Goal: Information Seeking & Learning: Learn about a topic

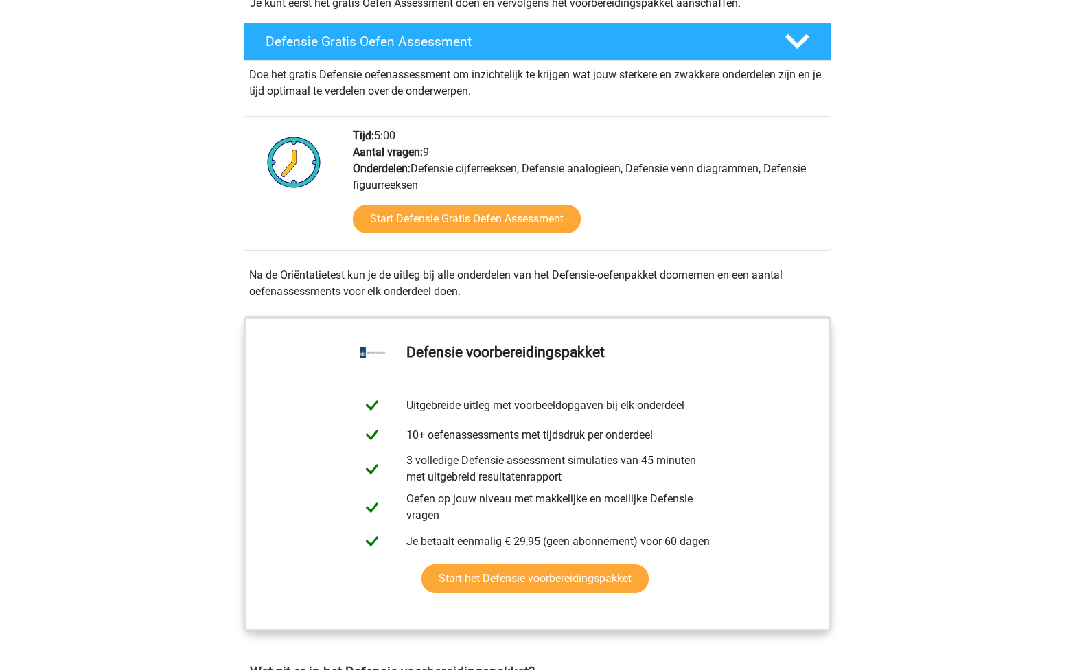
scroll to position [371, 0]
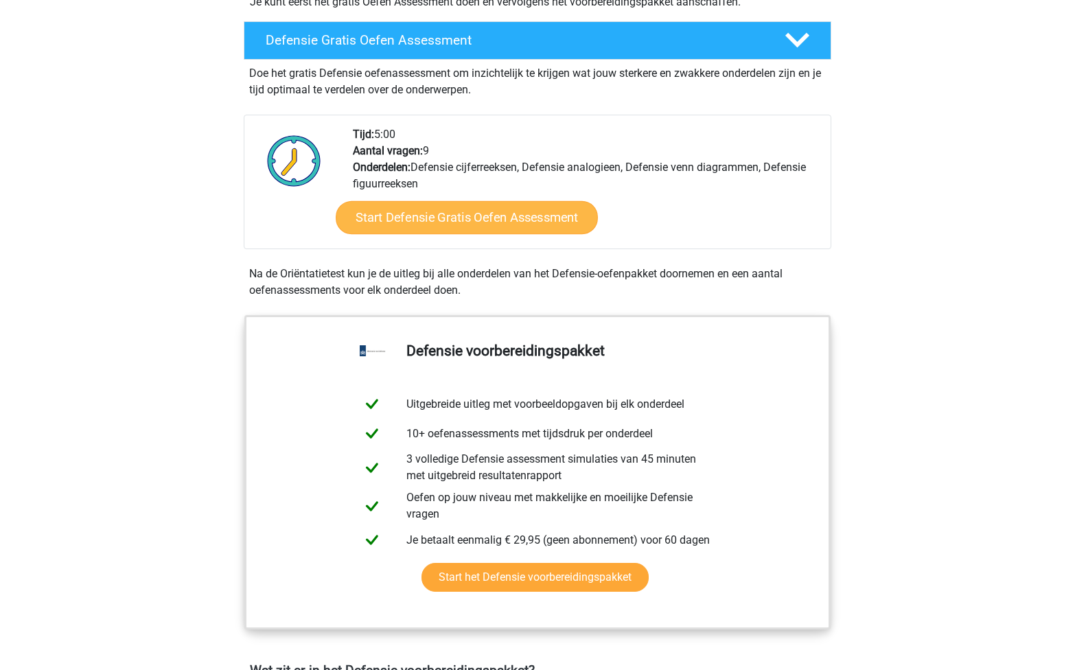
click at [533, 217] on link "Start Defensie Gratis Oefen Assessment" at bounding box center [467, 217] width 262 height 33
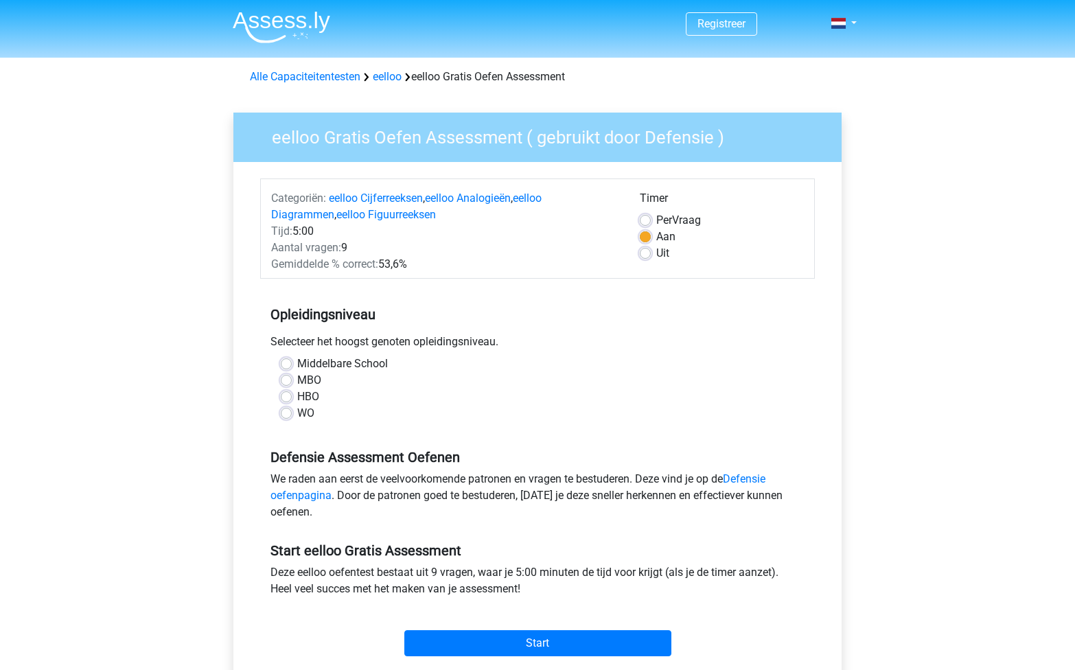
click at [336, 362] on label "Middelbare School" at bounding box center [342, 364] width 91 height 16
click at [292, 362] on input "Middelbare School" at bounding box center [286, 363] width 11 height 14
radio input "true"
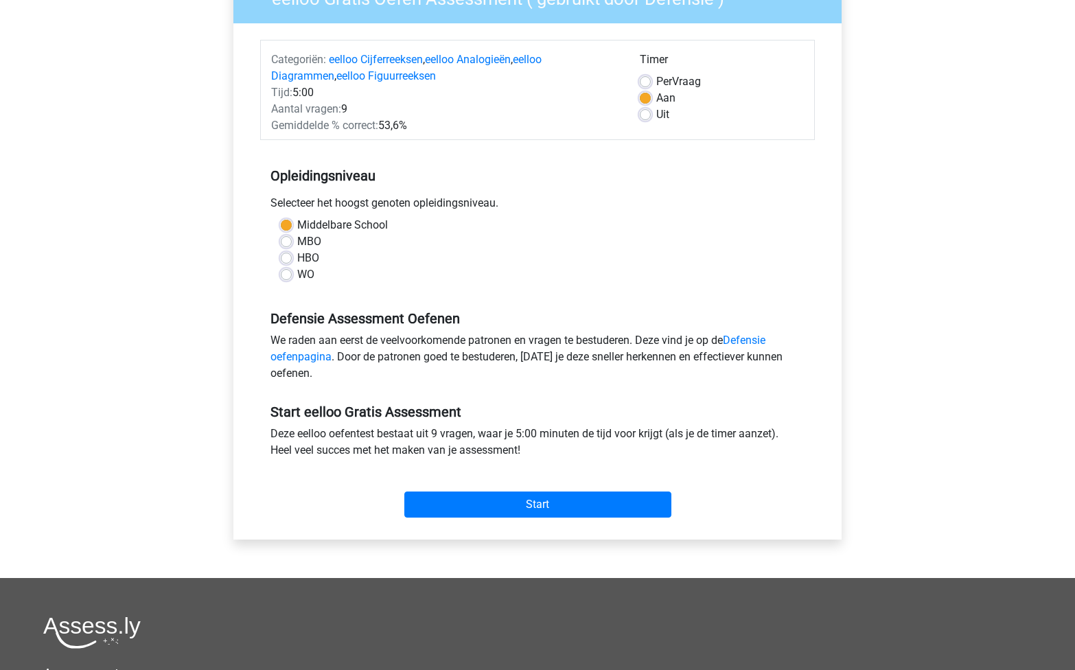
scroll to position [178, 0]
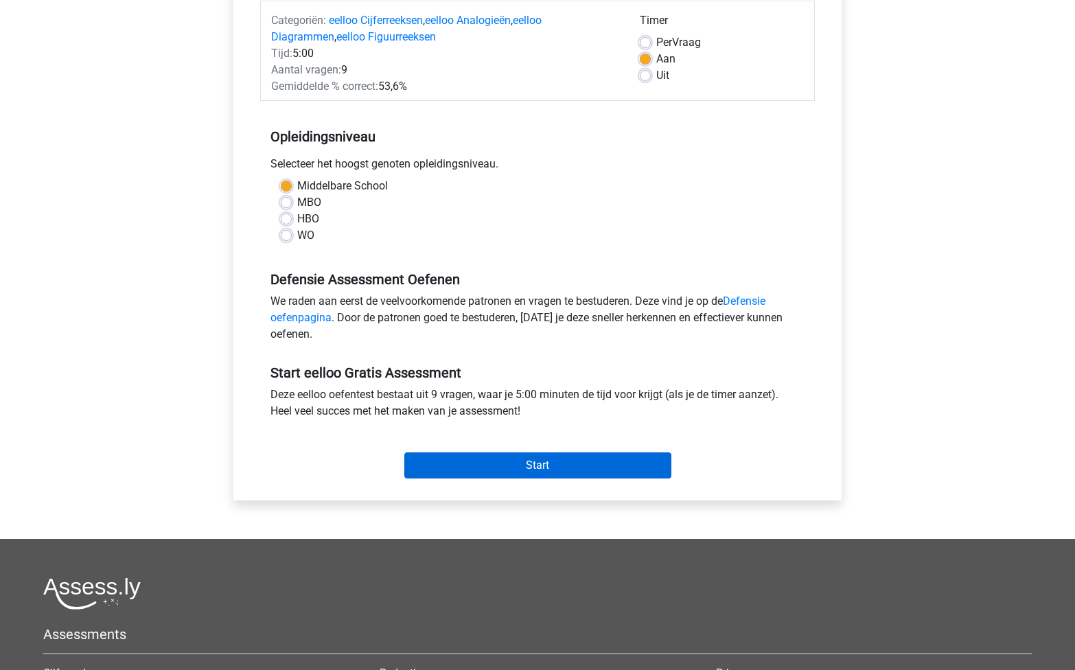
click at [546, 467] on input "Start" at bounding box center [537, 465] width 267 height 26
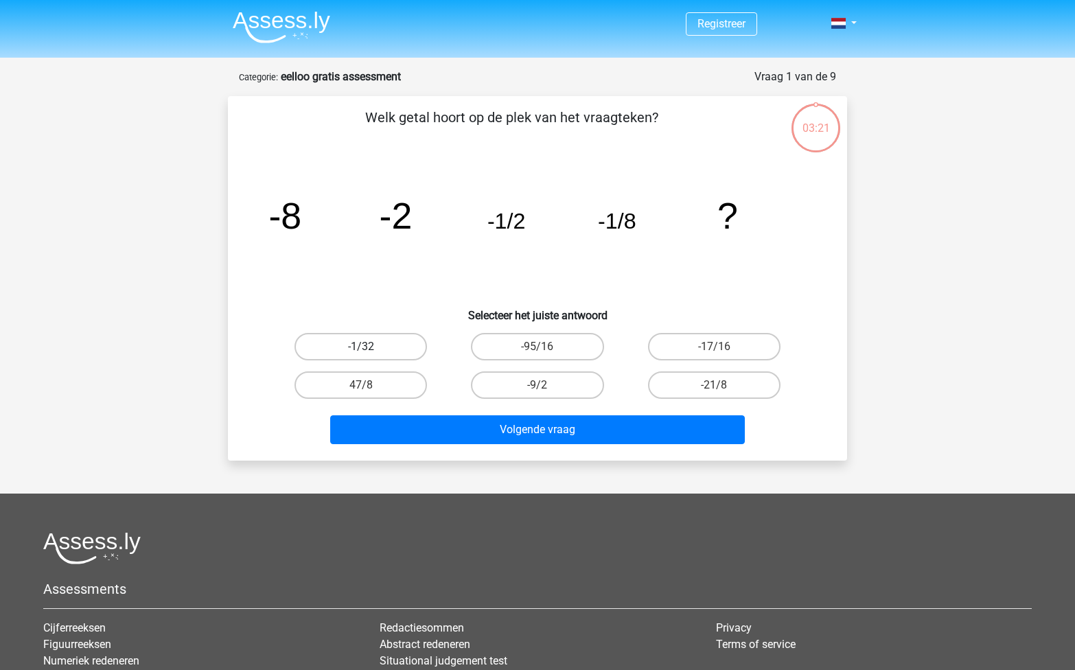
click at [376, 345] on label "-1/32" at bounding box center [361, 346] width 133 height 27
click at [370, 347] on input "-1/32" at bounding box center [365, 351] width 9 height 9
radio input "true"
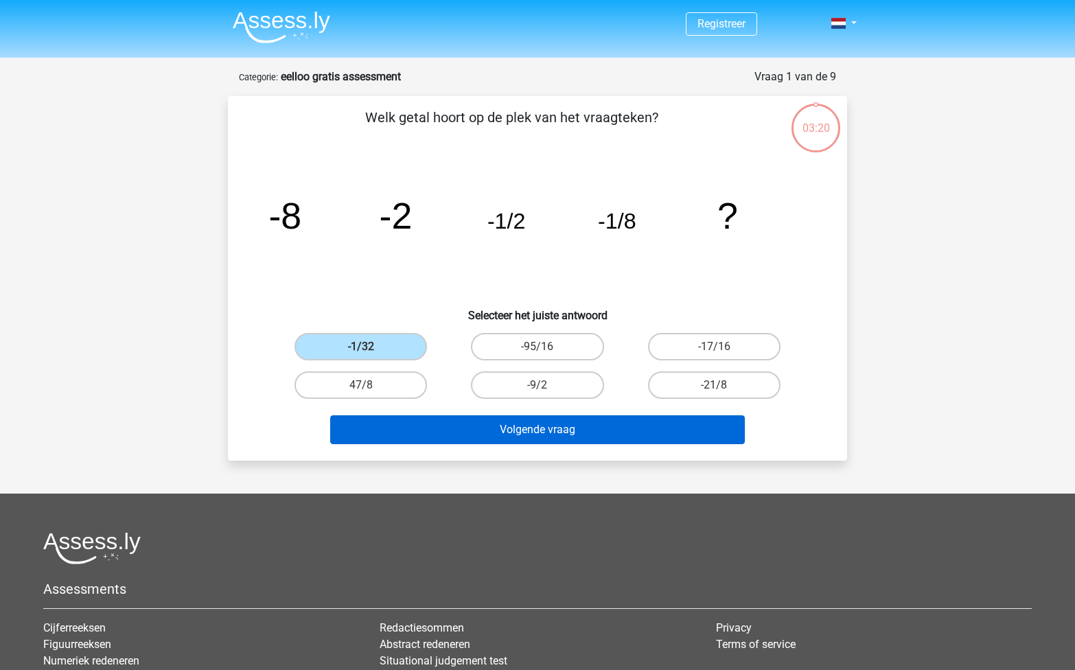
click at [513, 431] on button "Volgende vraag" at bounding box center [537, 429] width 415 height 29
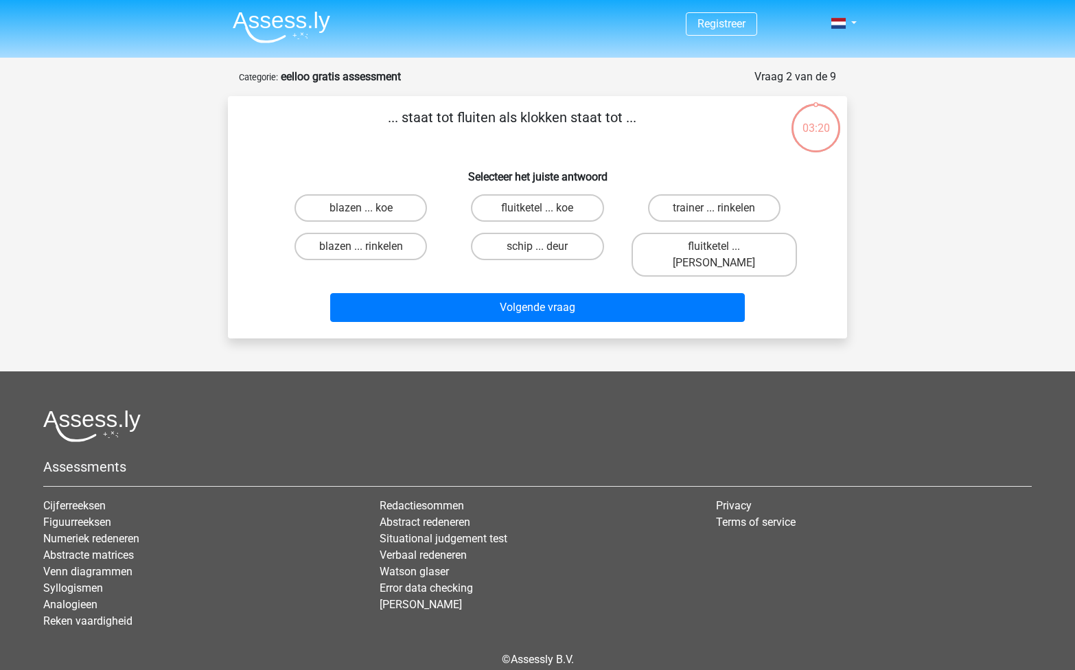
scroll to position [47, 0]
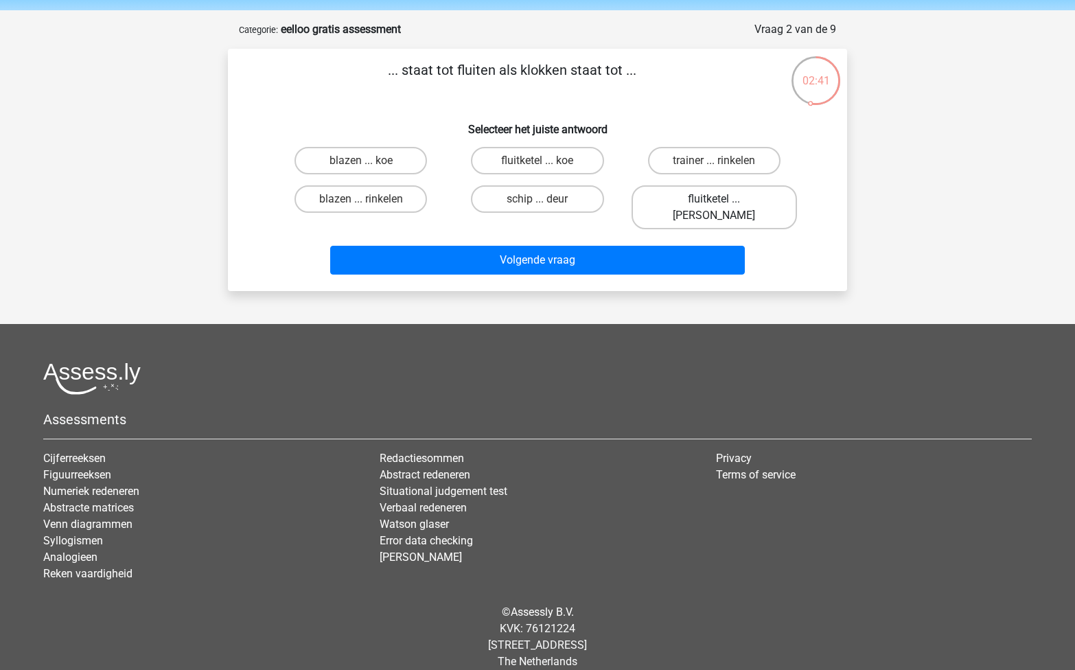
click at [673, 198] on label "fluitketel ... luiden" at bounding box center [714, 207] width 165 height 44
click at [714, 199] on input "fluitketel ... luiden" at bounding box center [718, 203] width 9 height 9
radio input "true"
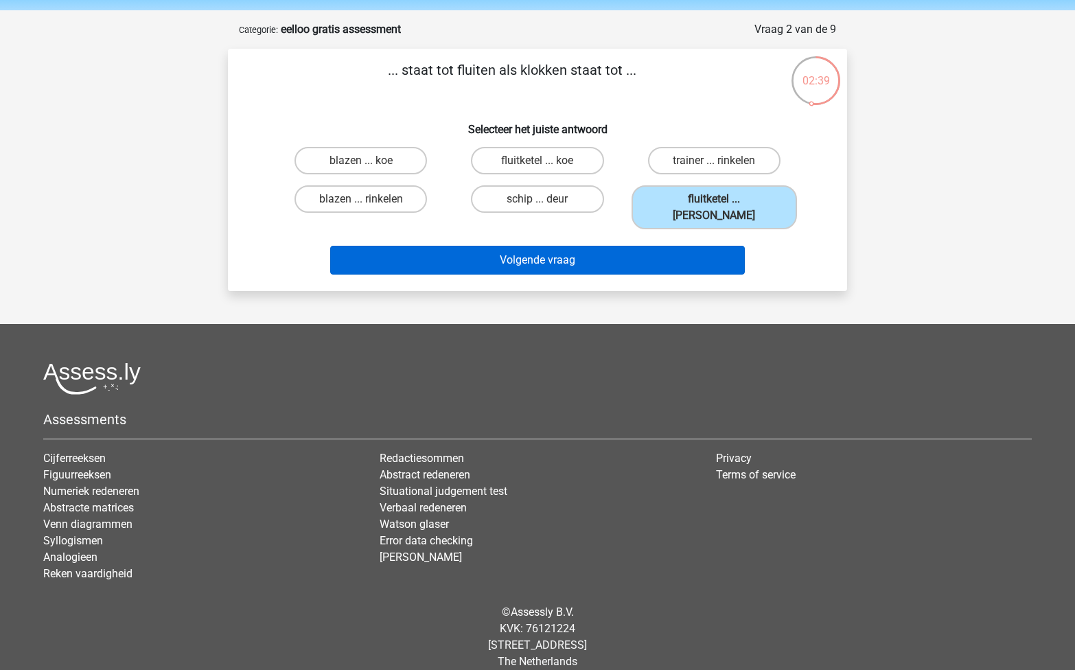
click at [557, 255] on button "Volgende vraag" at bounding box center [537, 260] width 415 height 29
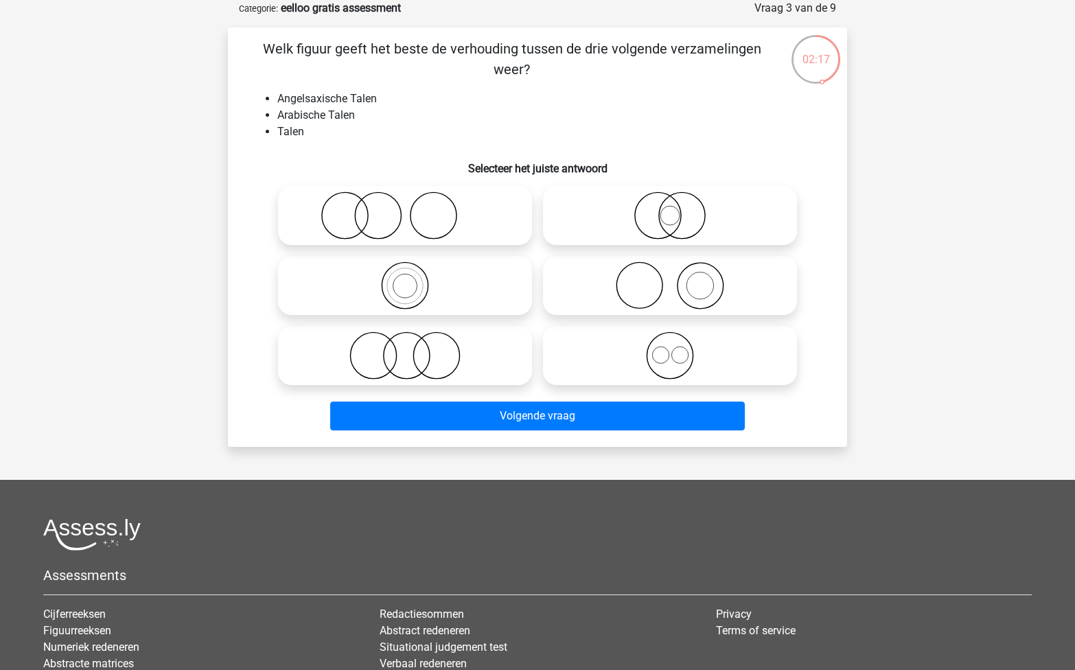
click at [369, 197] on icon at bounding box center [405, 216] width 243 height 48
click at [405, 200] on input "radio" at bounding box center [409, 204] width 9 height 9
radio input "true"
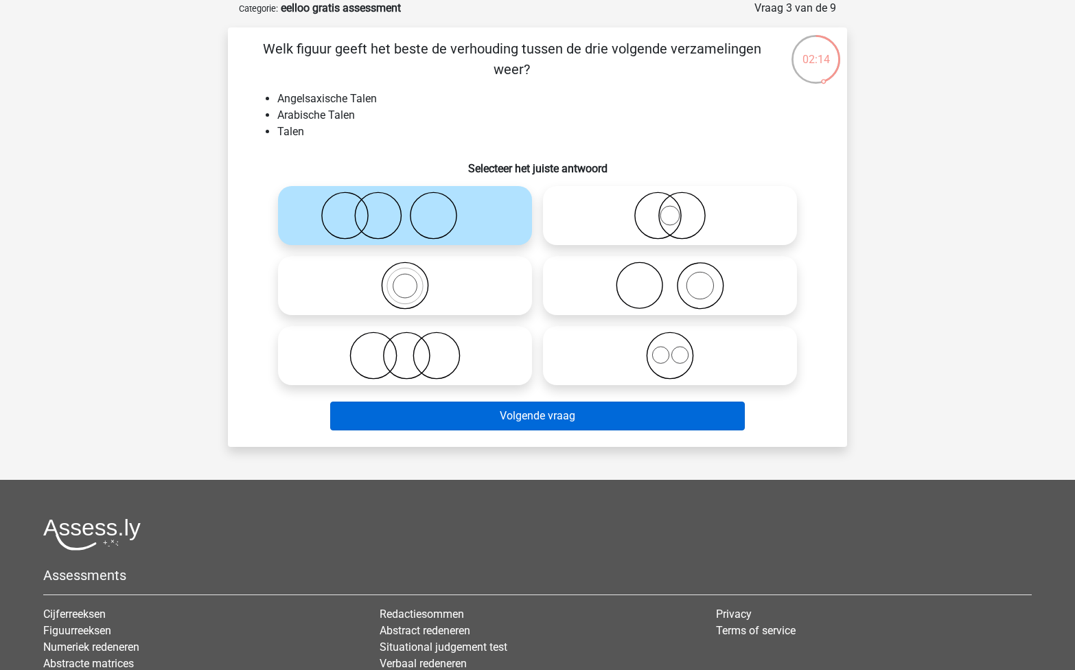
click at [469, 409] on button "Volgende vraag" at bounding box center [537, 416] width 415 height 29
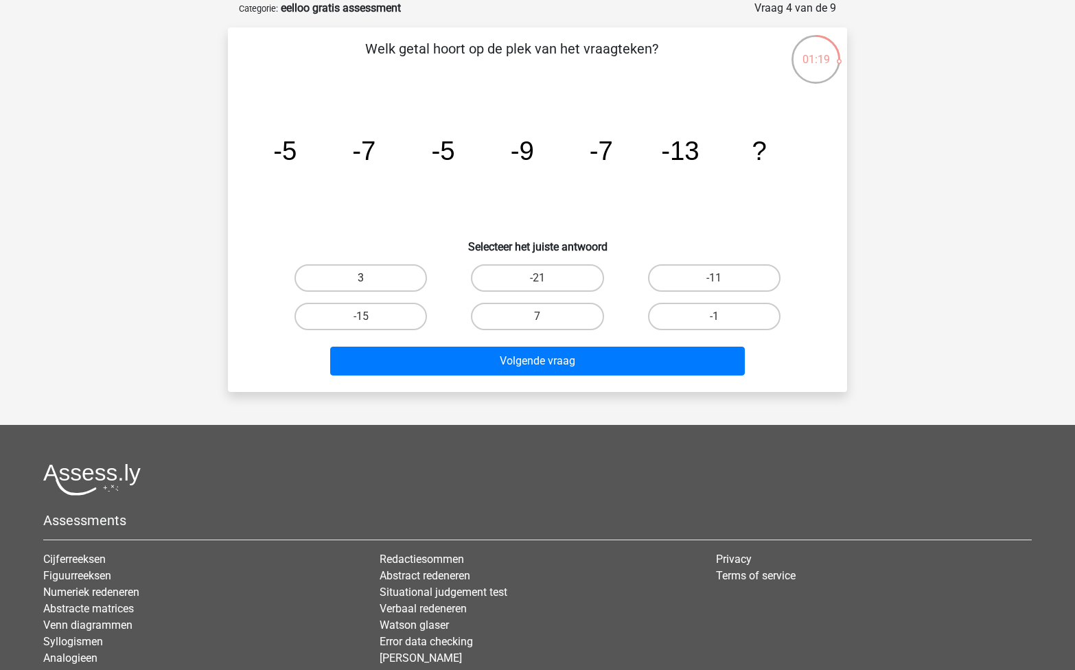
click at [381, 275] on label "3" at bounding box center [361, 277] width 133 height 27
click at [370, 278] on input "3" at bounding box center [365, 282] width 9 height 9
radio input "true"
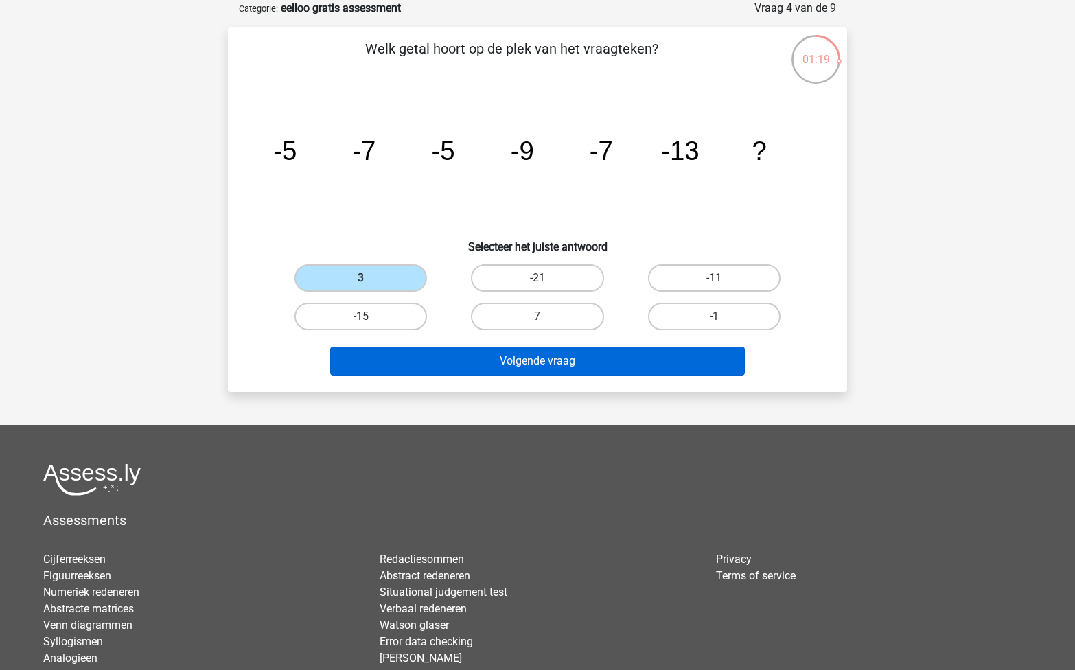
click at [461, 350] on button "Volgende vraag" at bounding box center [537, 361] width 415 height 29
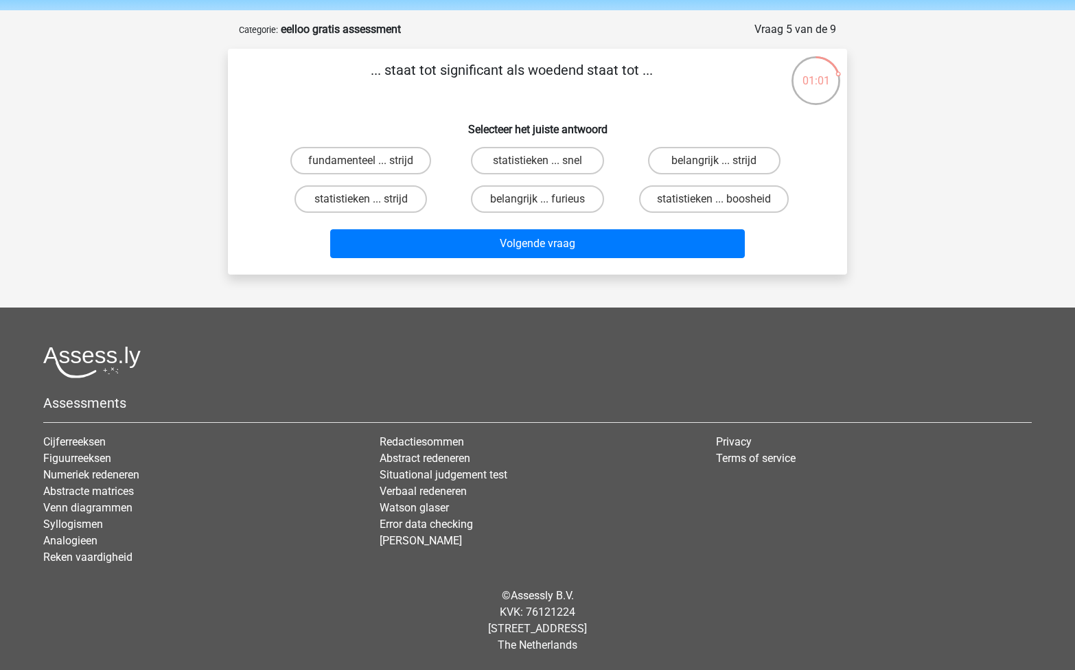
click at [628, 202] on div "statistieken ... boosheid" at bounding box center [714, 199] width 176 height 38
click at [571, 198] on label "belangrijk ... furieus" at bounding box center [537, 198] width 133 height 27
click at [546, 199] on input "belangrijk ... furieus" at bounding box center [542, 203] width 9 height 9
radio input "true"
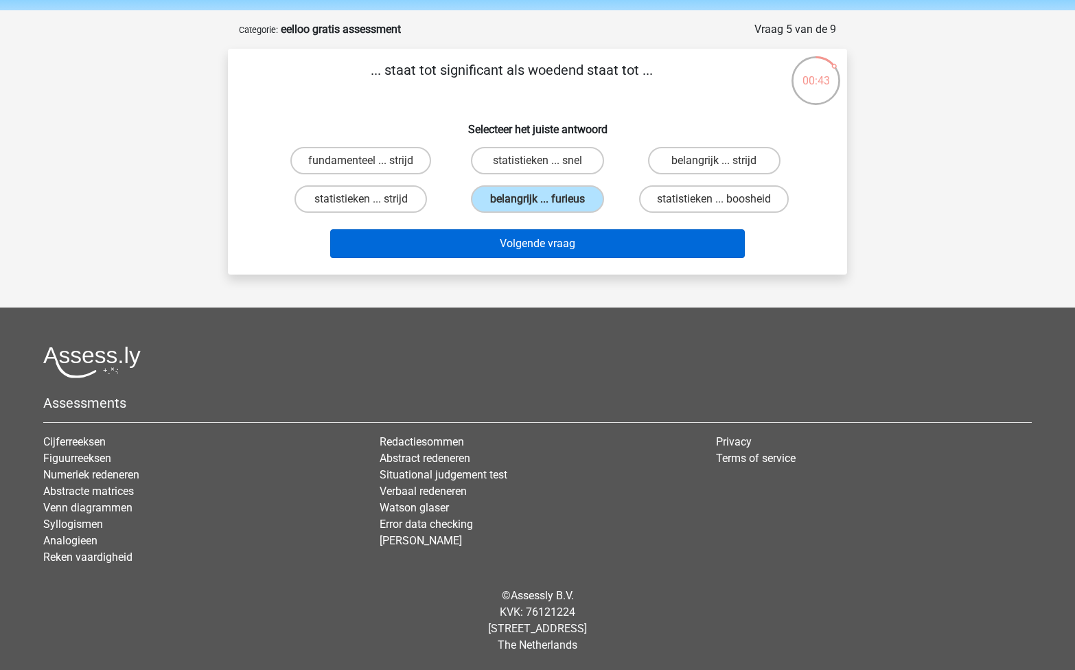
click at [555, 254] on button "Volgende vraag" at bounding box center [537, 243] width 415 height 29
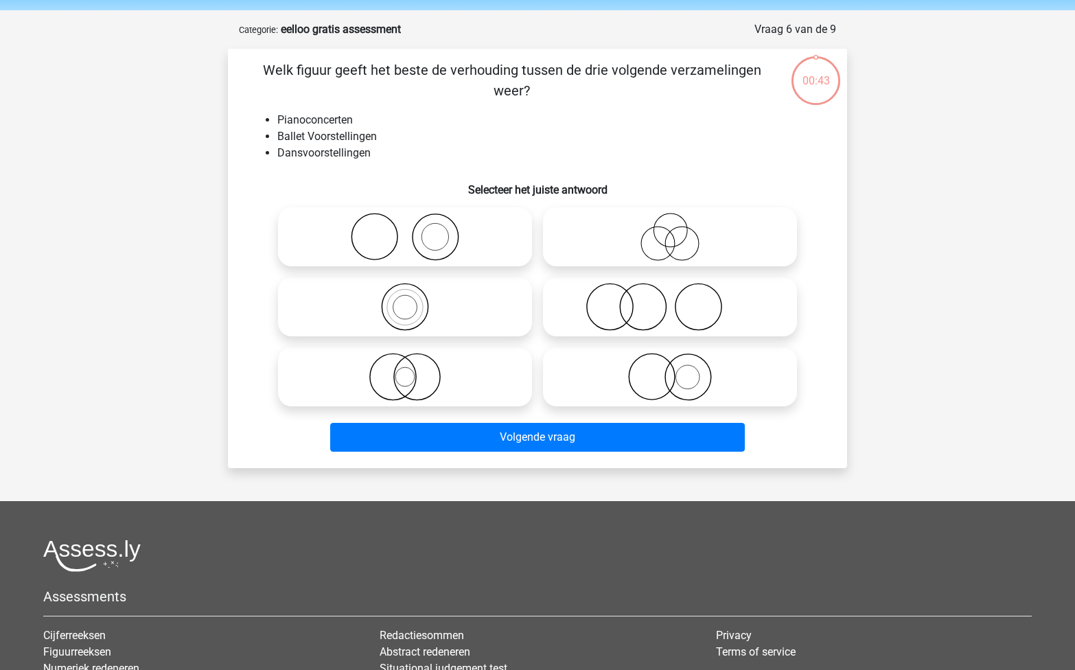
scroll to position [69, 0]
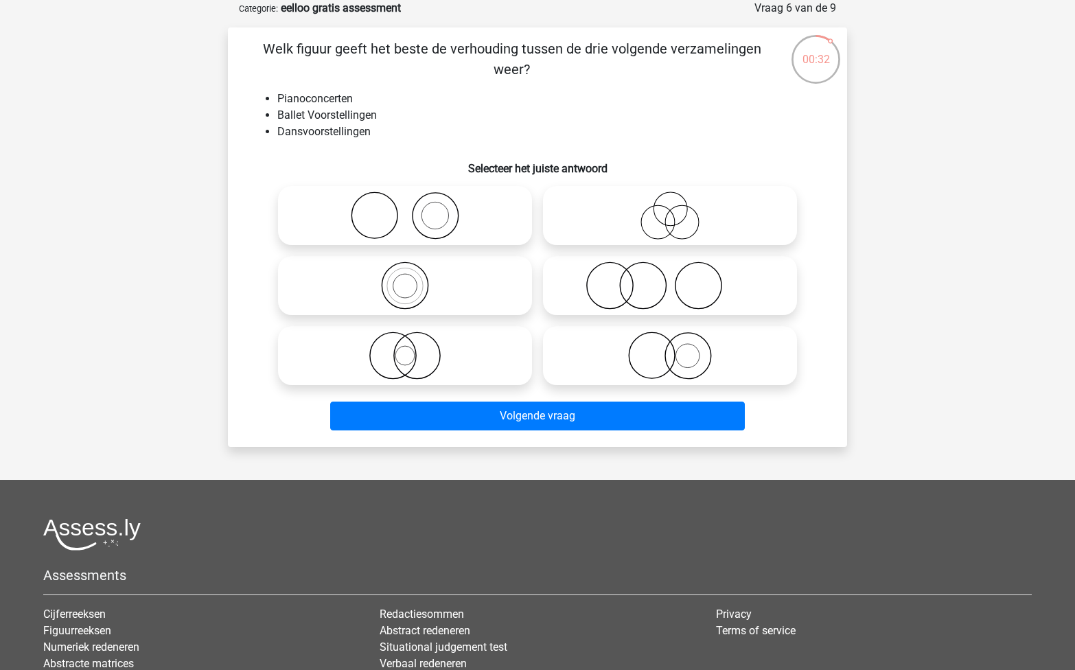
click at [632, 218] on icon at bounding box center [670, 216] width 243 height 48
click at [670, 209] on input "radio" at bounding box center [674, 204] width 9 height 9
radio input "true"
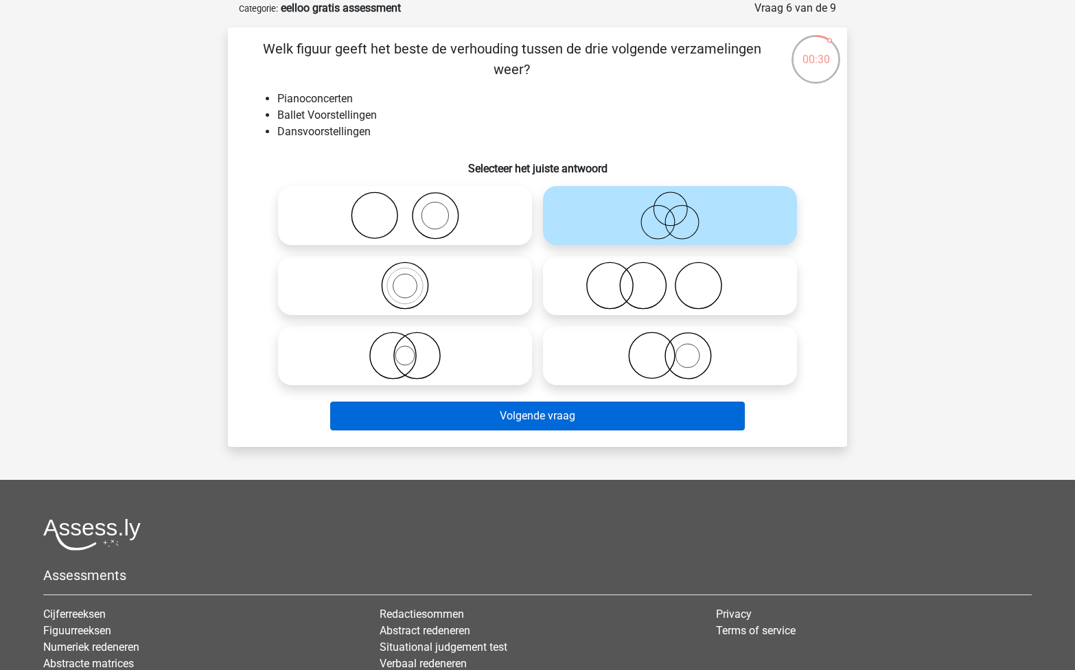
click at [550, 414] on button "Volgende vraag" at bounding box center [537, 416] width 415 height 29
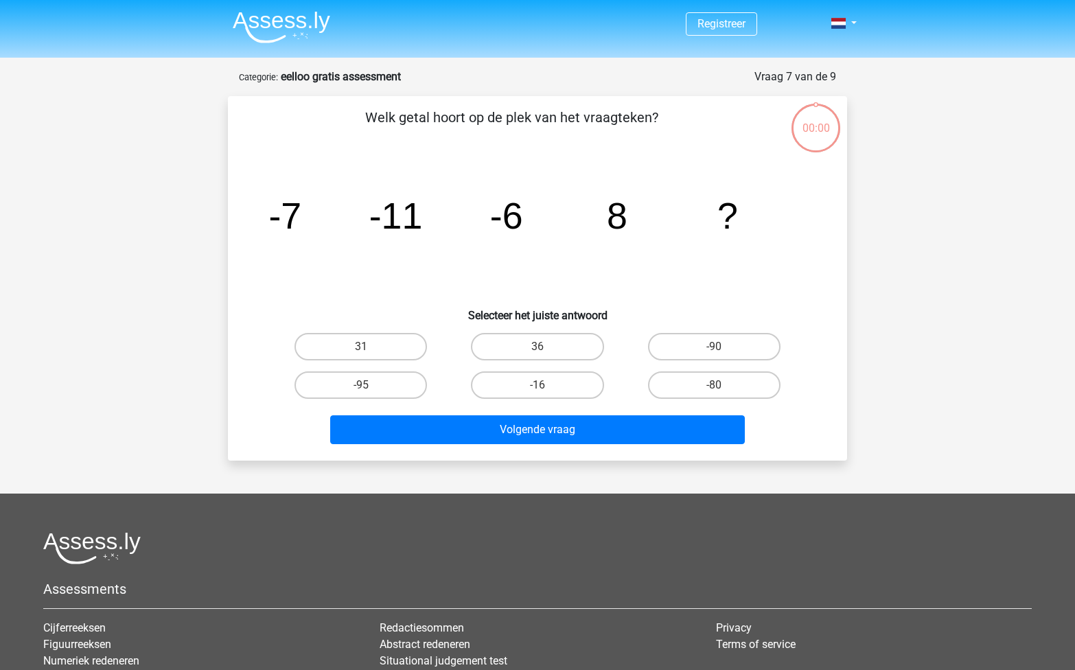
scroll to position [69, 0]
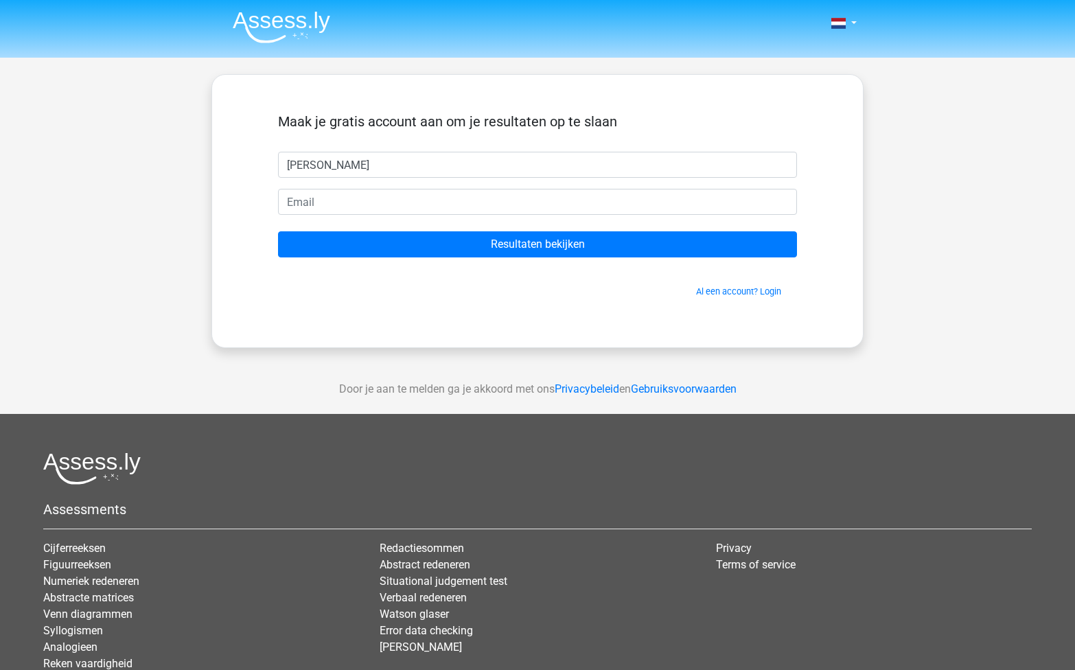
type input "filomina"
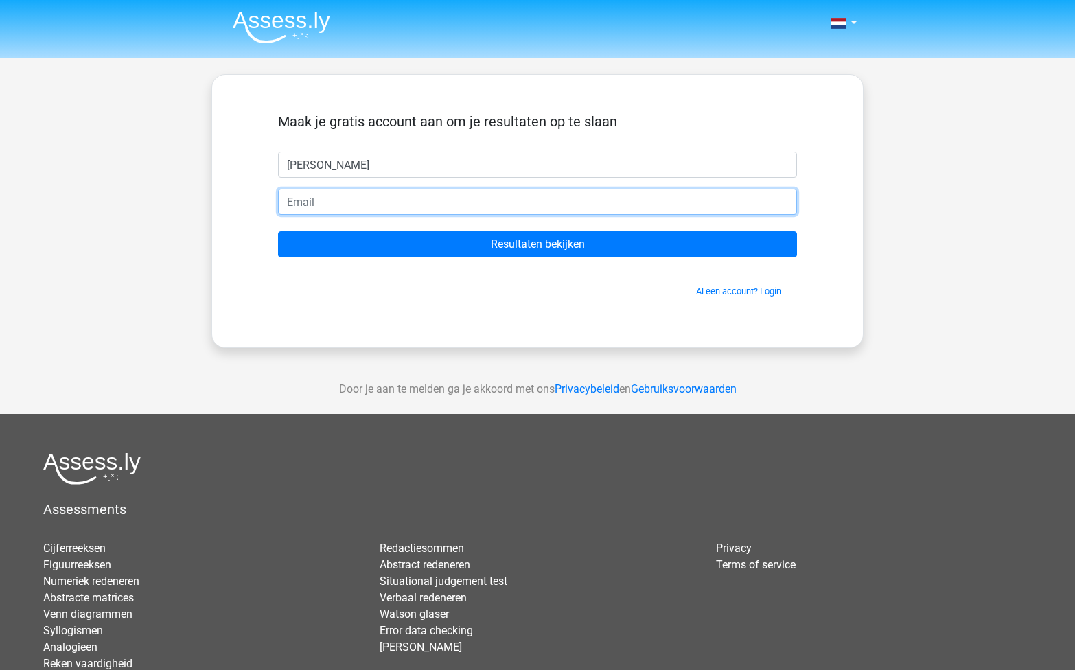
type input "filominavdm@gmail.com"
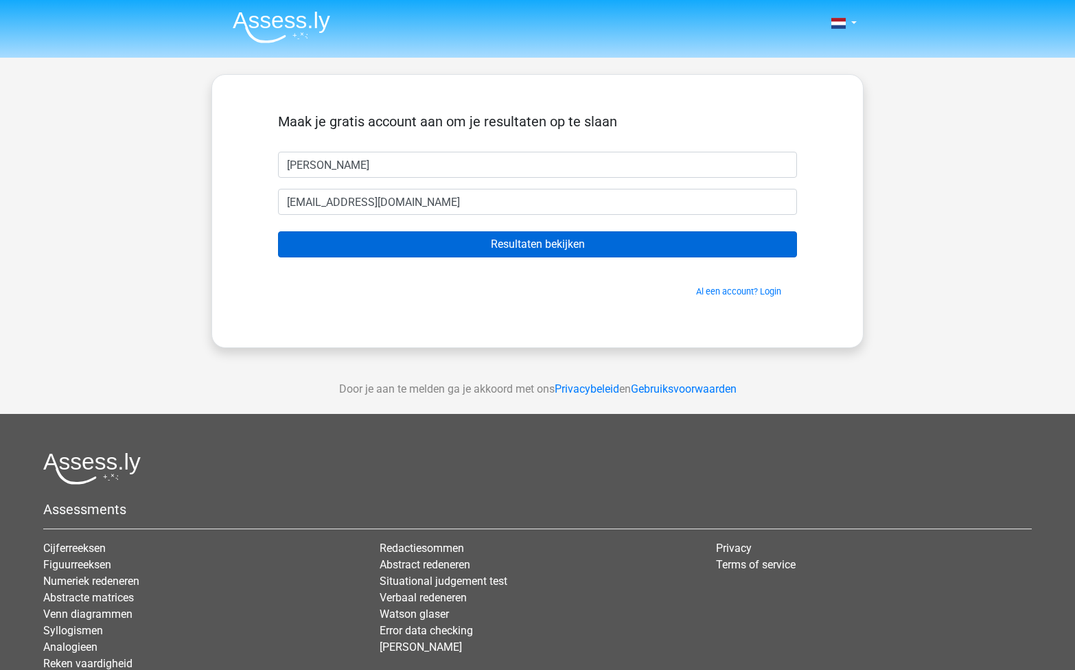
click at [537, 246] on input "Resultaten bekijken" at bounding box center [537, 244] width 519 height 26
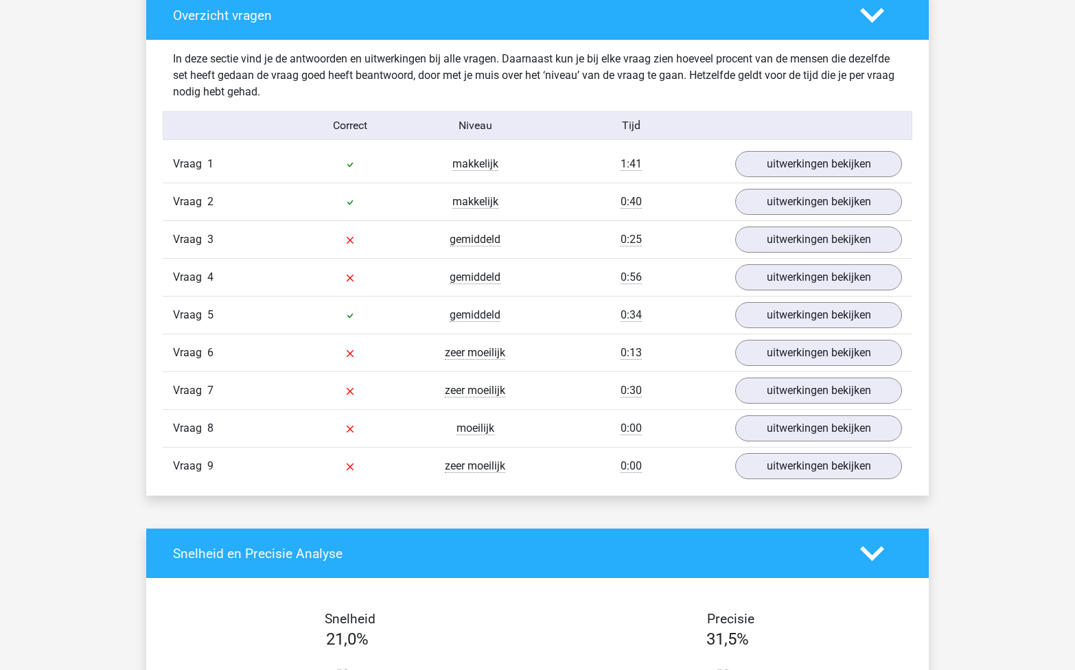
scroll to position [1440, 0]
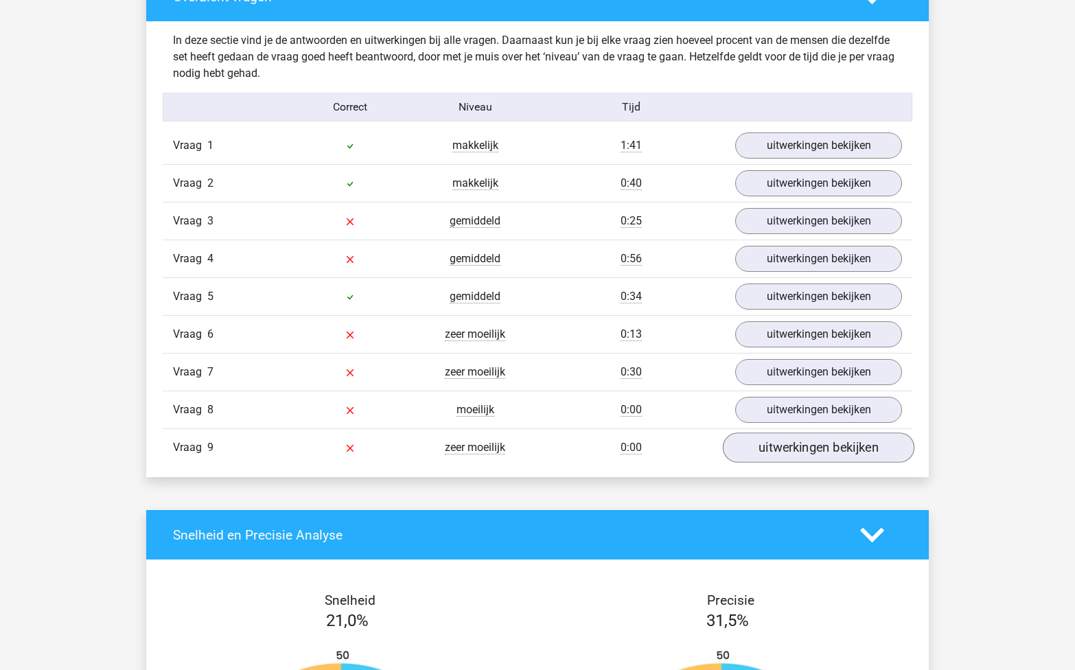
click at [772, 448] on link "uitwerkingen bekijken" at bounding box center [819, 448] width 192 height 30
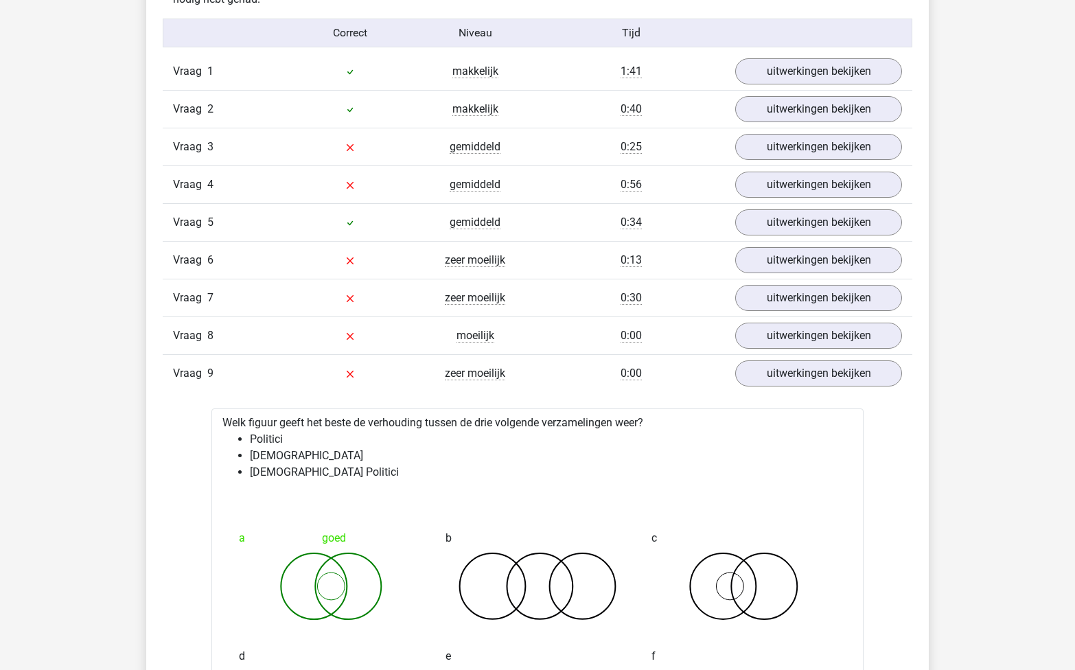
scroll to position [1510, 0]
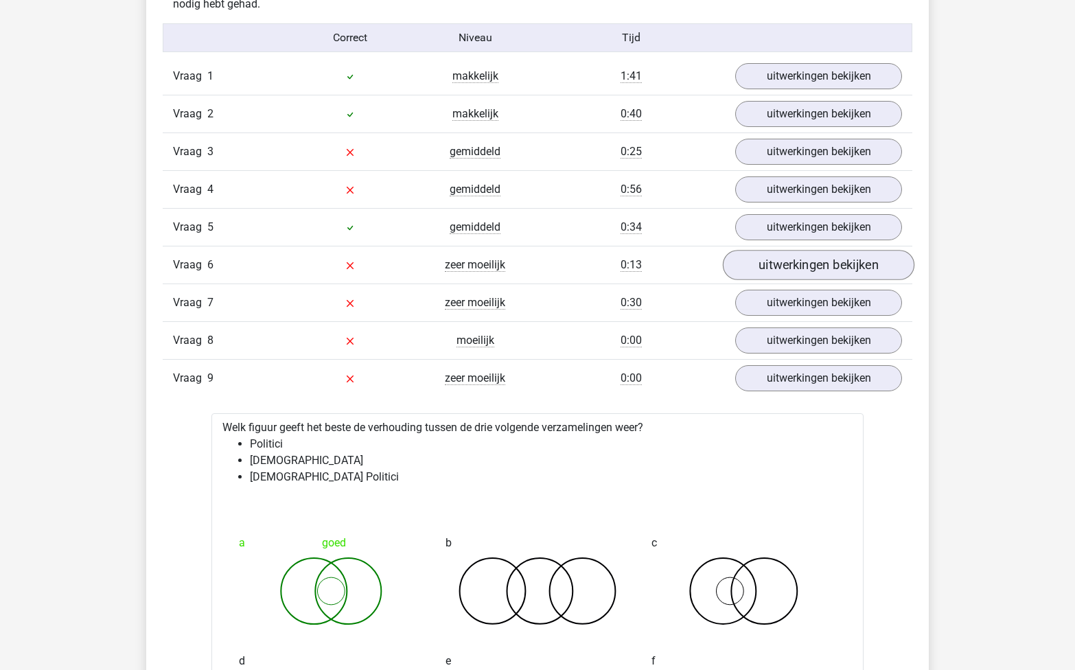
click at [813, 257] on link "uitwerkingen bekijken" at bounding box center [819, 265] width 192 height 30
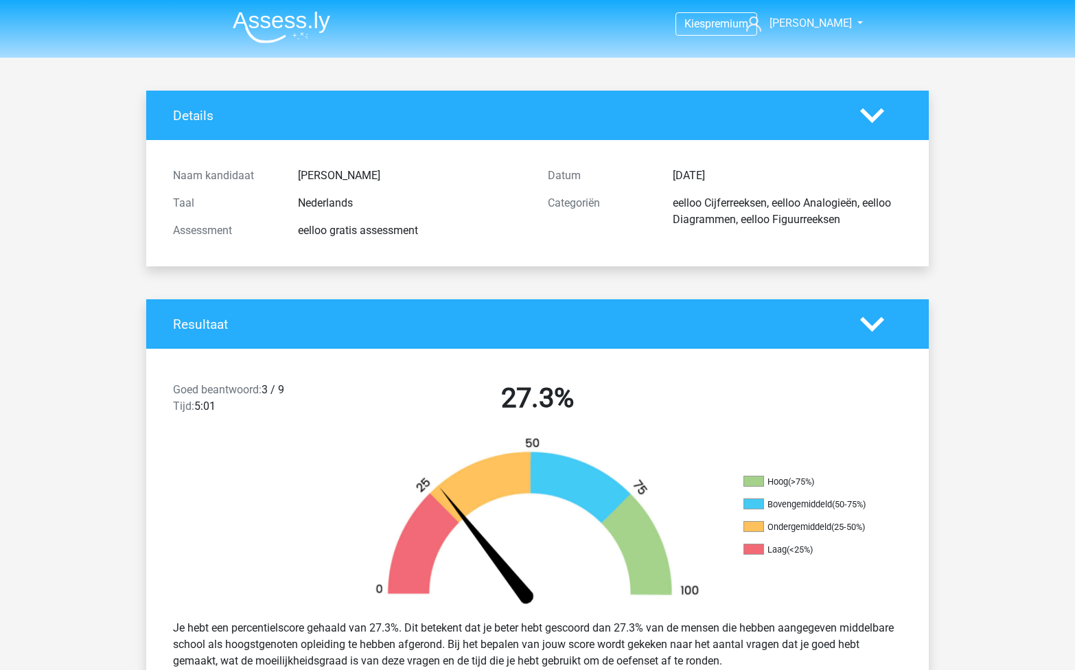
scroll to position [0, 0]
click at [323, 23] on img at bounding box center [281, 27] width 97 height 32
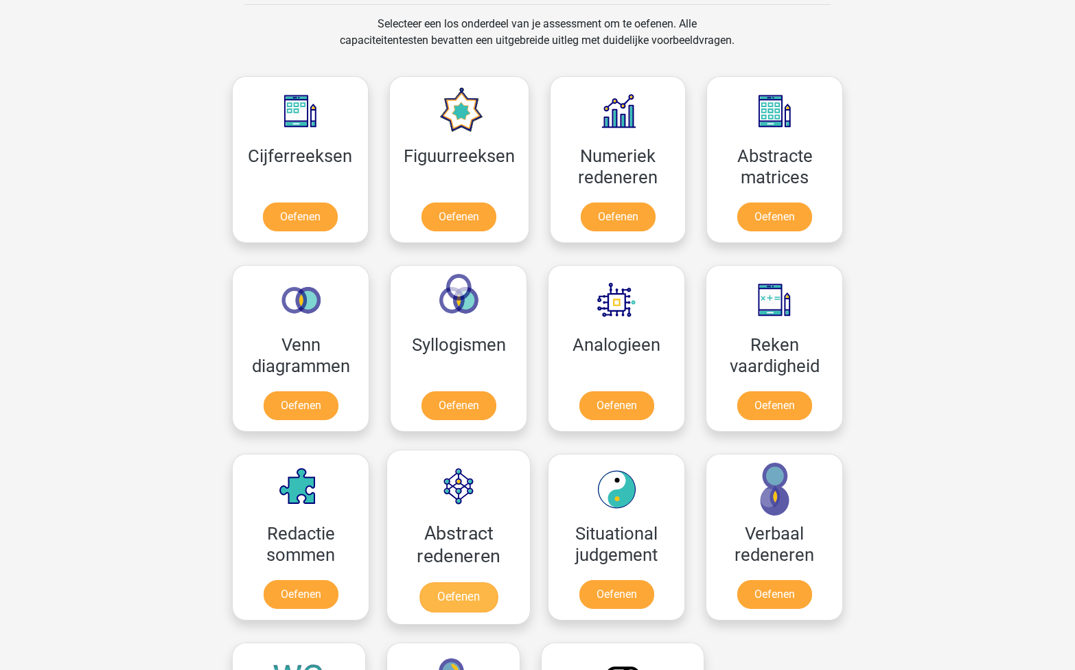
scroll to position [445, 0]
